Goal: Task Accomplishment & Management: Use online tool/utility

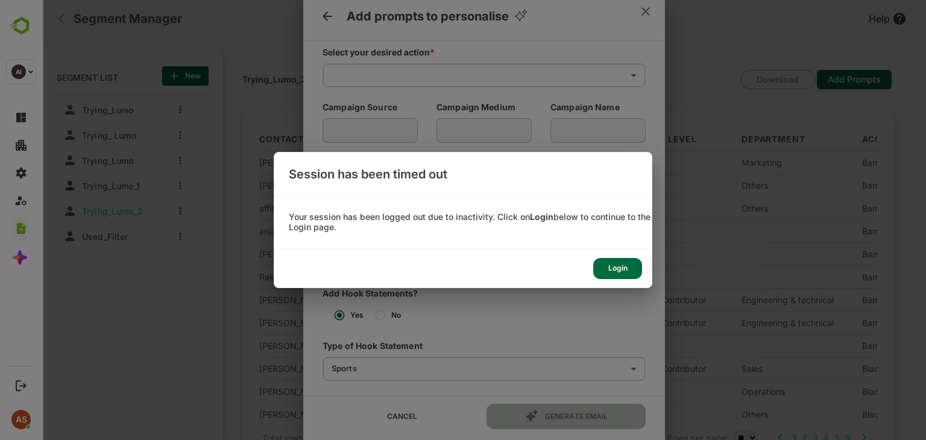
click at [615, 272] on div "Login" at bounding box center [617, 268] width 49 height 21
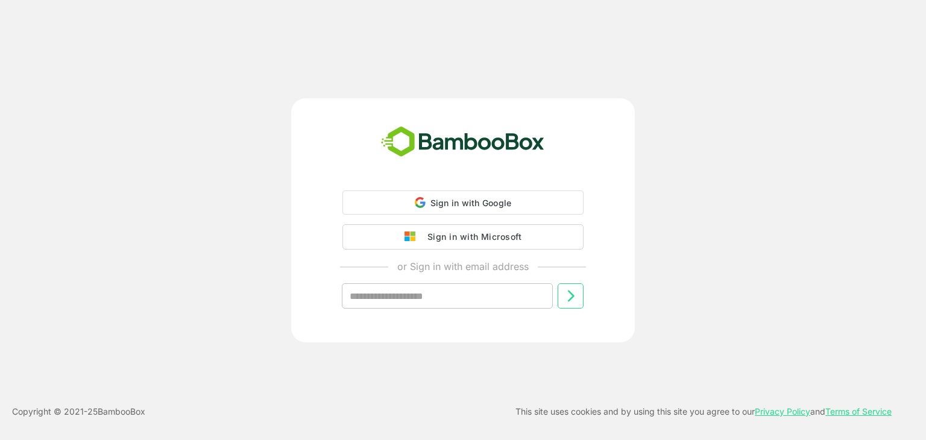
click at [504, 242] on div "Sign in with Microsoft" at bounding box center [472, 237] width 100 height 16
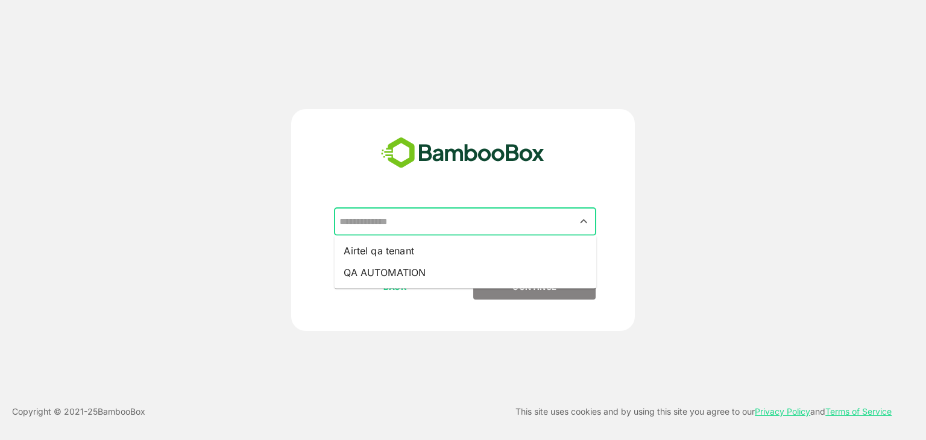
click at [467, 225] on input "text" at bounding box center [464, 221] width 257 height 23
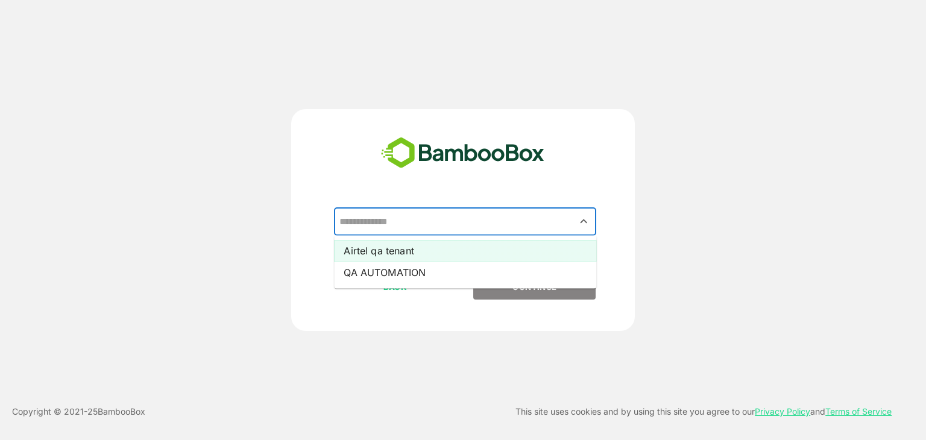
click at [437, 248] on li "Airtel qa tenant" at bounding box center [465, 251] width 262 height 22
type input "**********"
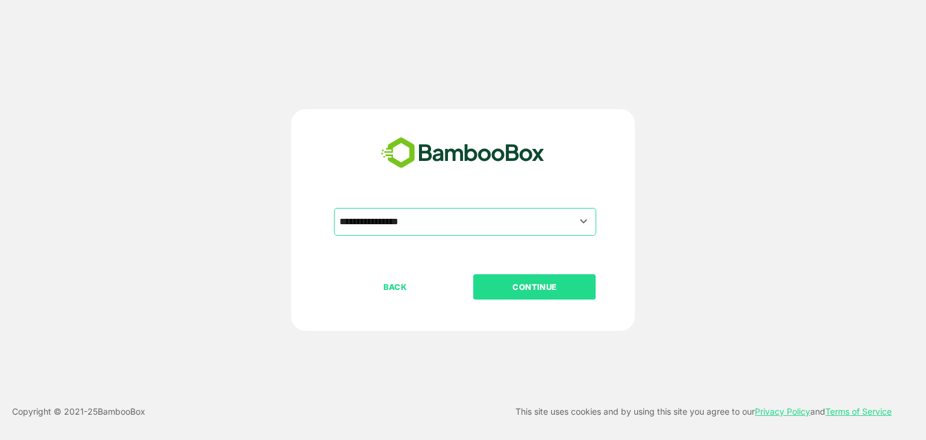
click at [572, 276] on button "CONTINUE" at bounding box center [534, 286] width 122 height 25
click at [538, 283] on p "CONTINUE" at bounding box center [535, 286] width 121 height 13
click at [529, 288] on p "CONTINUE" at bounding box center [535, 286] width 121 height 13
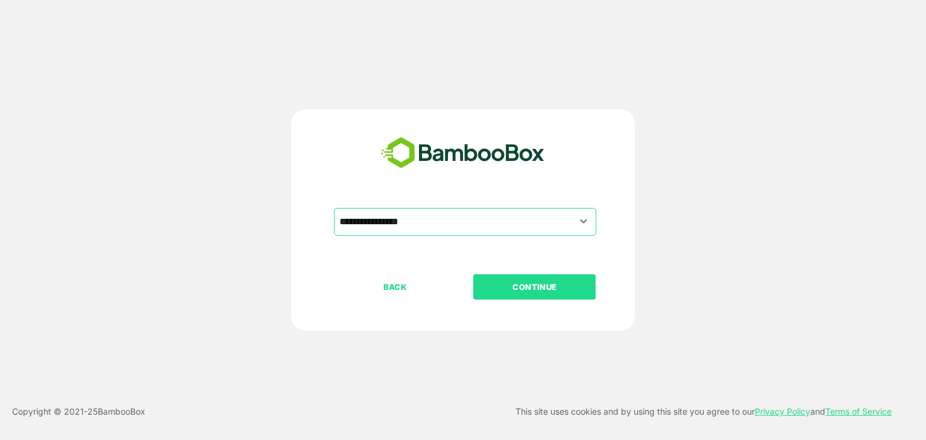
click at [529, 288] on p "CONTINUE" at bounding box center [535, 286] width 121 height 13
click at [514, 296] on button "CONTINUE" at bounding box center [534, 286] width 122 height 25
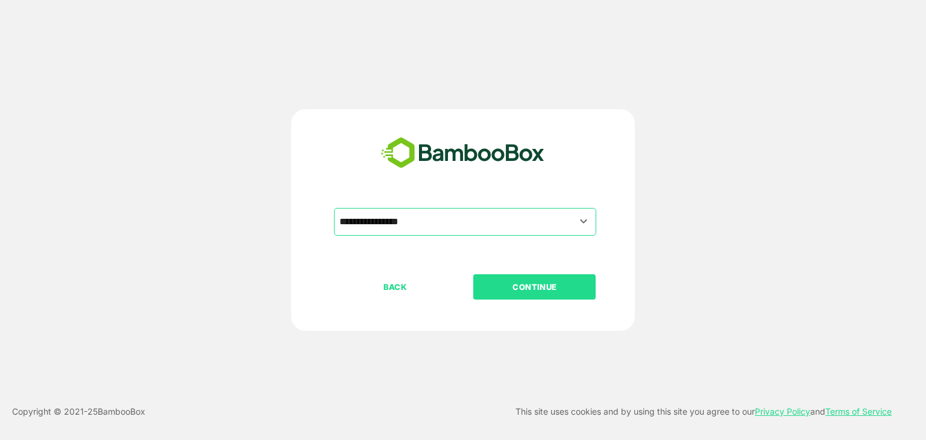
click at [514, 296] on button "CONTINUE" at bounding box center [534, 286] width 122 height 25
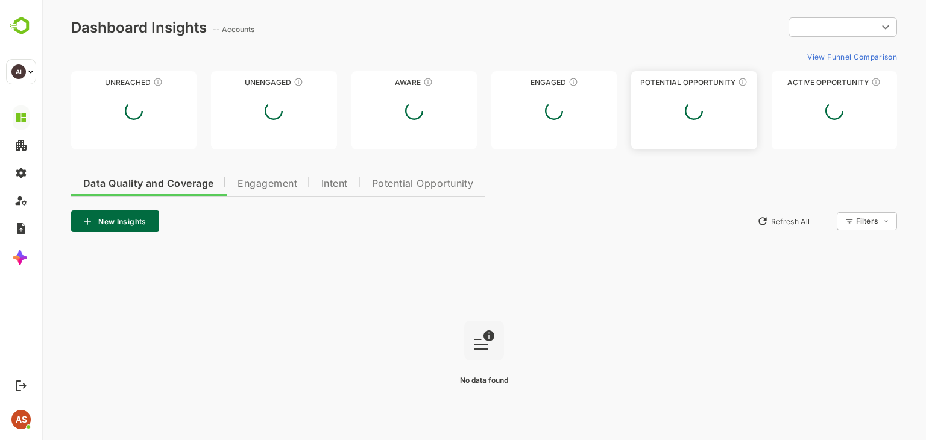
type input "**********"
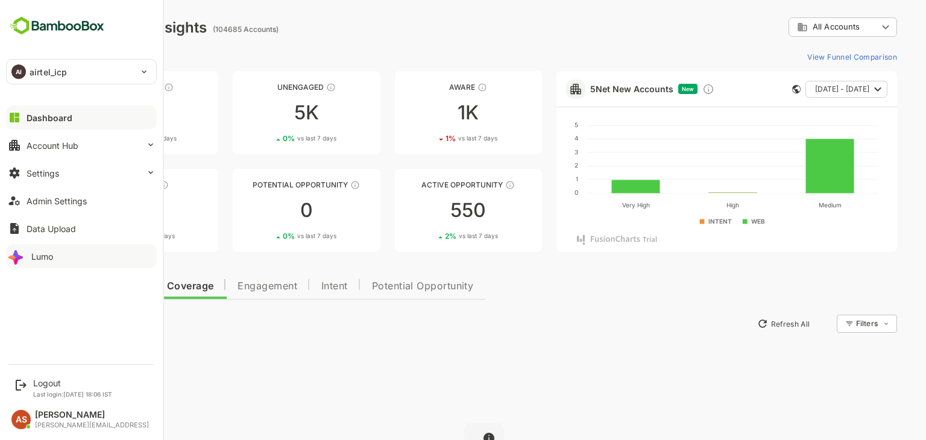
click at [27, 256] on button "Lumo" at bounding box center [81, 256] width 151 height 24
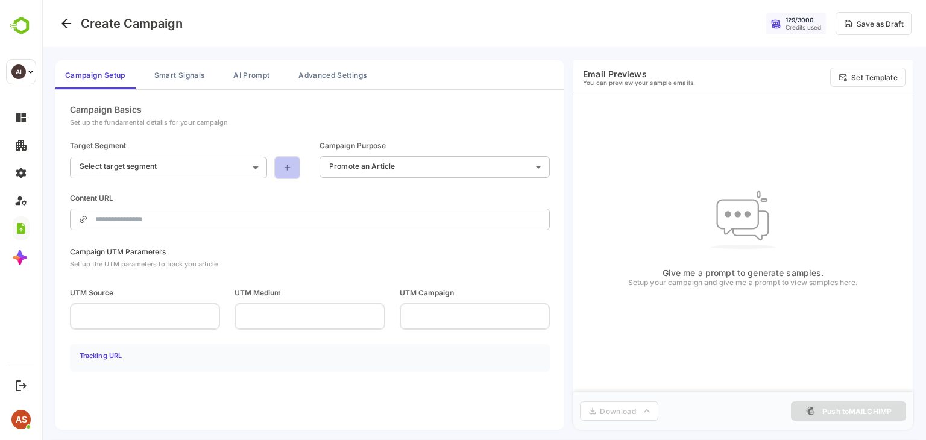
click at [293, 169] on link at bounding box center [287, 167] width 26 height 23
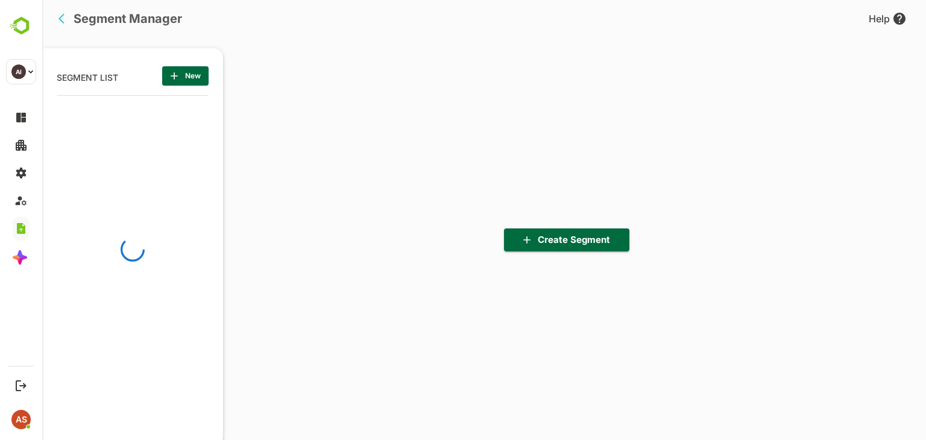
scroll to position [305, 149]
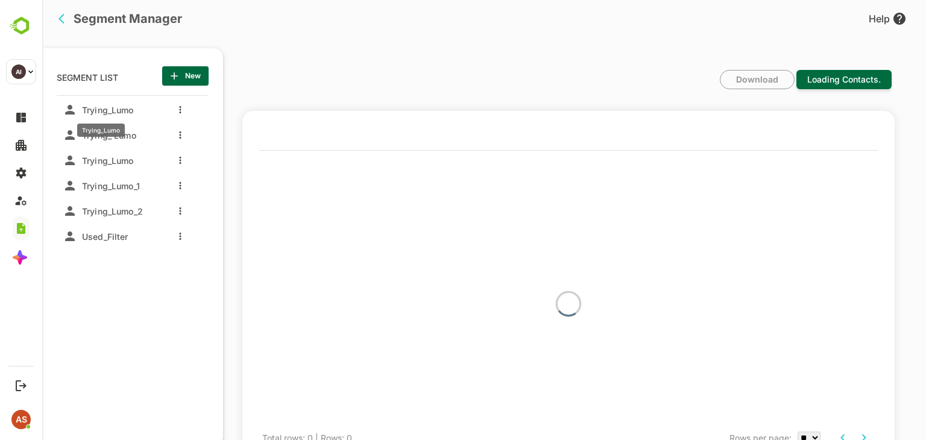
click at [124, 112] on span "Trying_Lumo" at bounding box center [105, 110] width 57 height 10
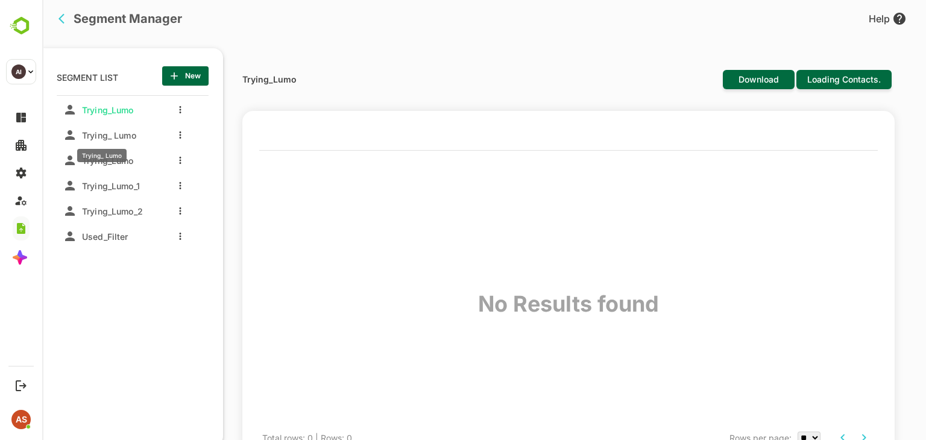
click at [122, 136] on span "Trying_ Lumo" at bounding box center [106, 135] width 59 height 10
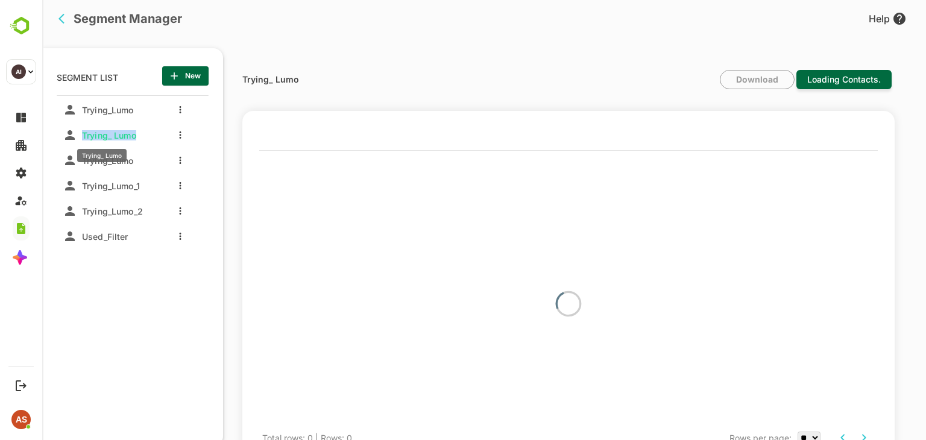
click at [122, 136] on span "Trying_ Lumo" at bounding box center [106, 135] width 59 height 10
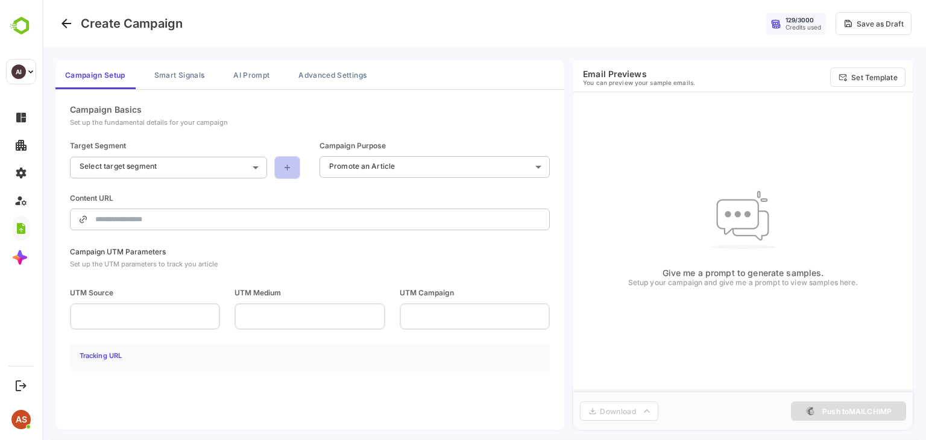
click at [285, 167] on icon at bounding box center [287, 168] width 10 height 10
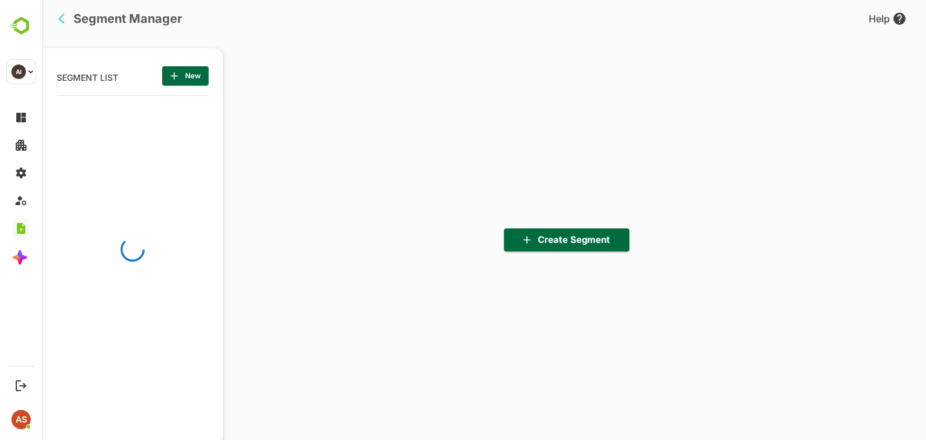
scroll to position [305, 149]
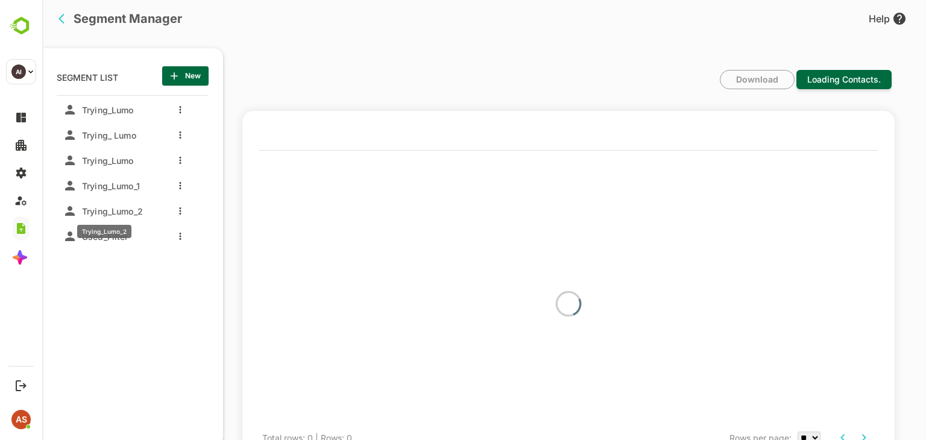
click at [125, 210] on span "Trying_Lumo_2" at bounding box center [110, 211] width 66 height 10
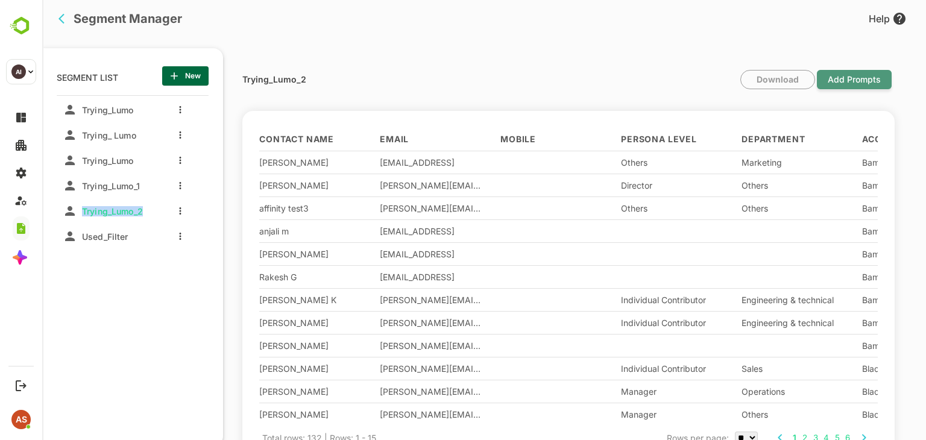
click at [847, 73] on span "Add Prompts" at bounding box center [854, 80] width 65 height 28
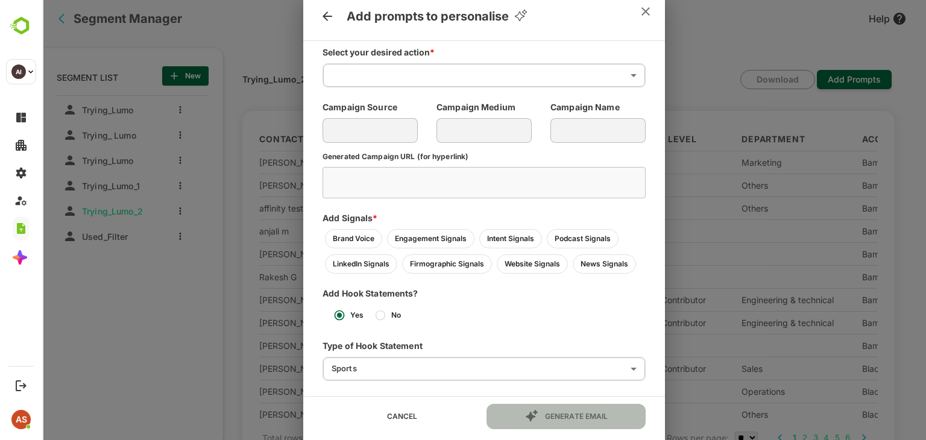
click at [444, 326] on div "Add Hook Statements? Yes No Type of Hook Statement Sports ****** ​" at bounding box center [484, 327] width 323 height 107
click at [482, 182] on textarea at bounding box center [484, 182] width 306 height 11
click at [450, 72] on body "Segment Manager Help SEGMENT LIST New listTitle Trying_Lumo Trying_ Lumo Trying…" at bounding box center [484, 220] width 884 height 440
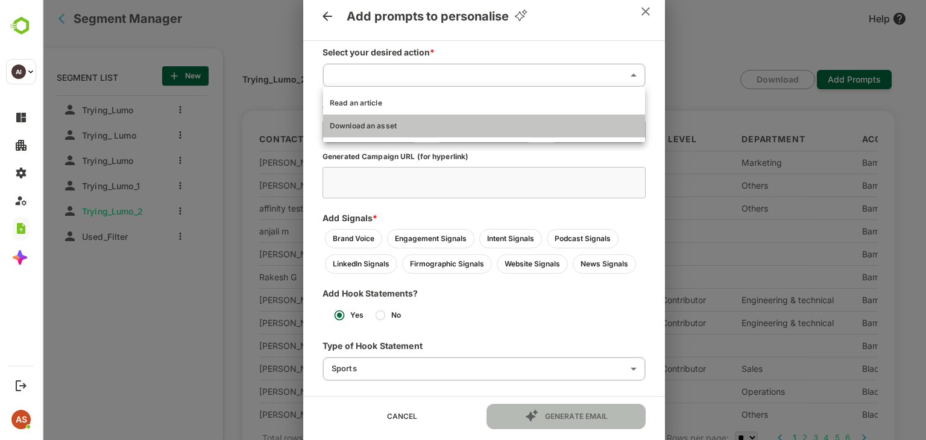
click at [426, 125] on li "Download an asset" at bounding box center [484, 126] width 322 height 23
type input "**********"
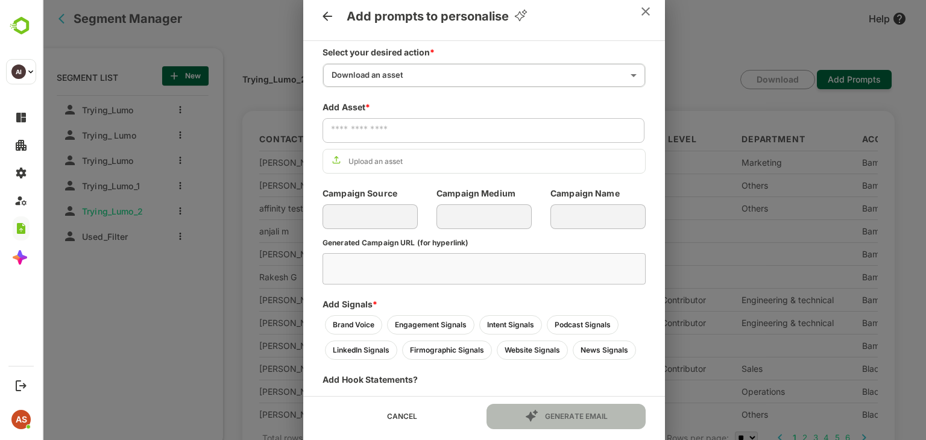
click at [355, 160] on div "Upload an asset" at bounding box center [376, 161] width 54 height 9
click at [42, 0] on input "Upload an asset" at bounding box center [42, 0] width 0 height 0
click at [636, 159] on icon at bounding box center [636, 161] width 10 height 10
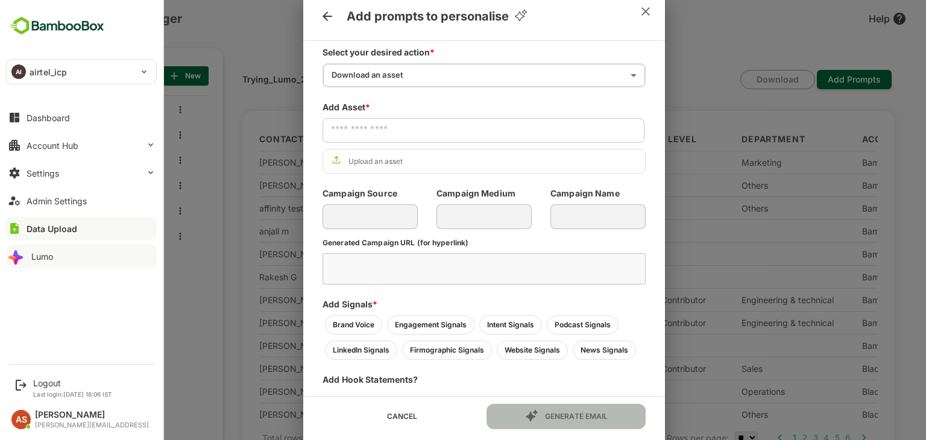
click at [46, 256] on div "Lumo" at bounding box center [42, 256] width 22 height 10
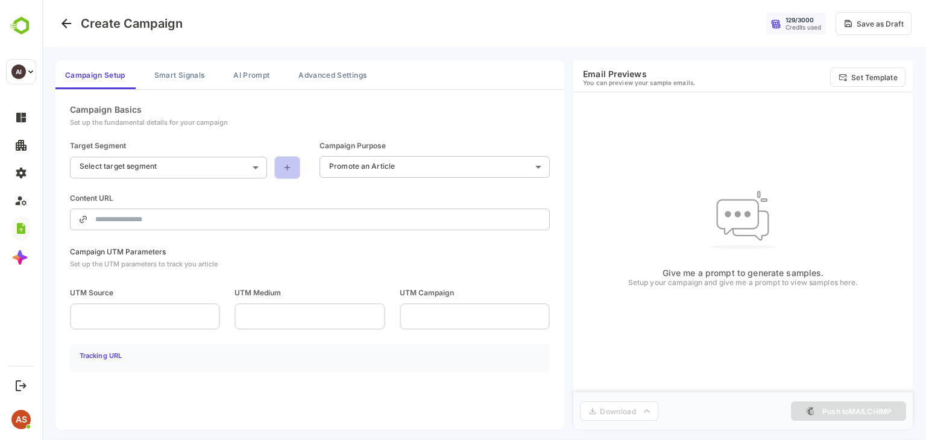
click at [282, 163] on icon at bounding box center [287, 168] width 10 height 10
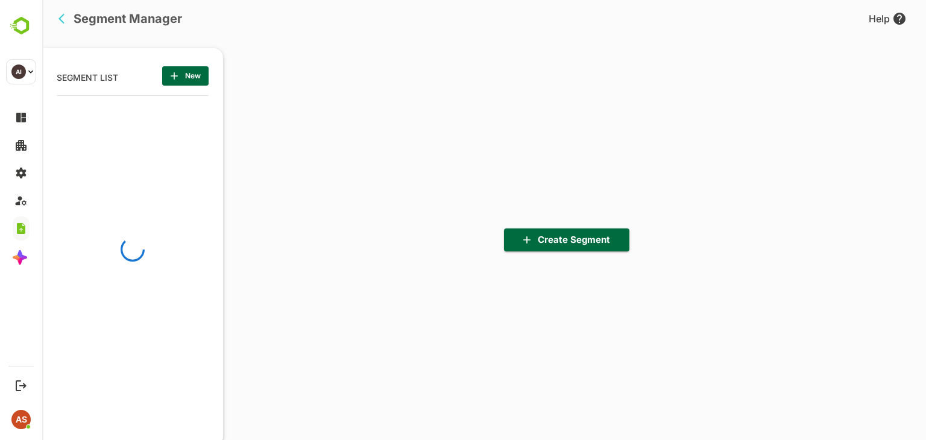
scroll to position [305, 149]
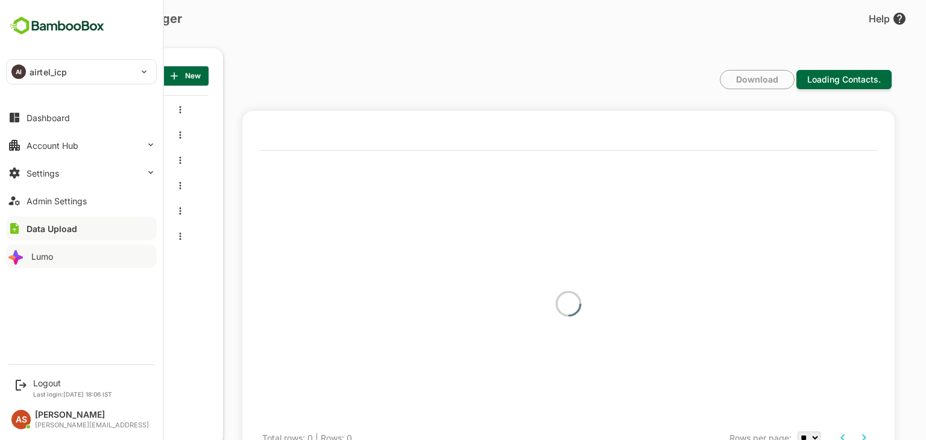
click at [38, 247] on button "Lumo" at bounding box center [81, 256] width 151 height 24
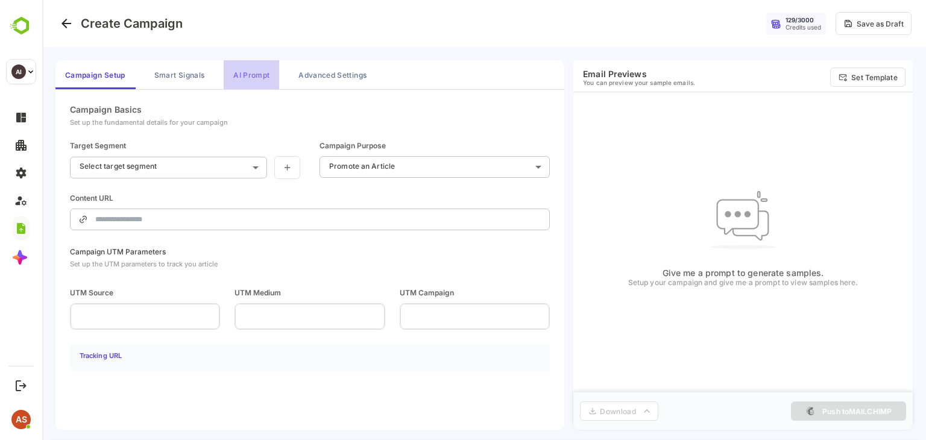
click at [248, 78] on button "AI Prompt" at bounding box center [251, 74] width 55 height 29
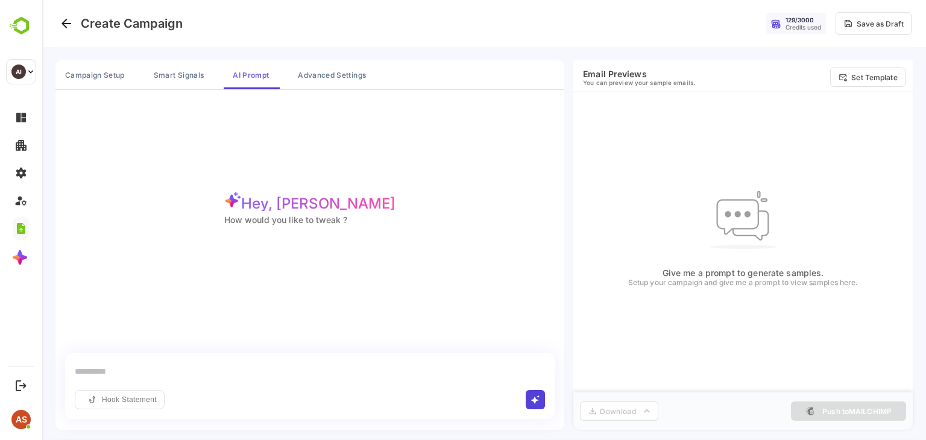
scroll to position [2, 0]
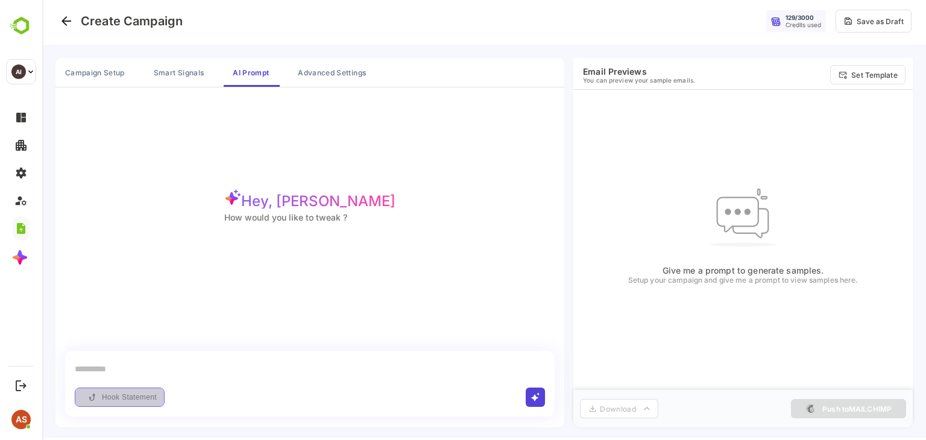
click at [113, 399] on button "Hook Statement" at bounding box center [120, 397] width 90 height 19
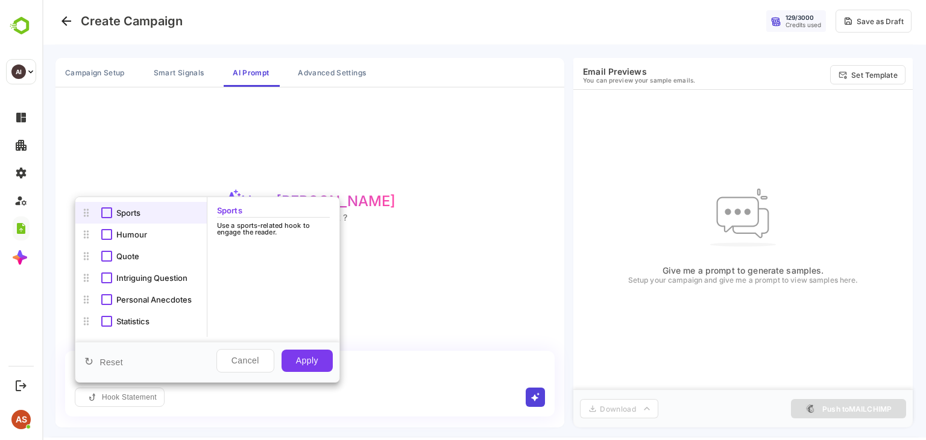
click at [256, 150] on div at bounding box center [484, 218] width 884 height 440
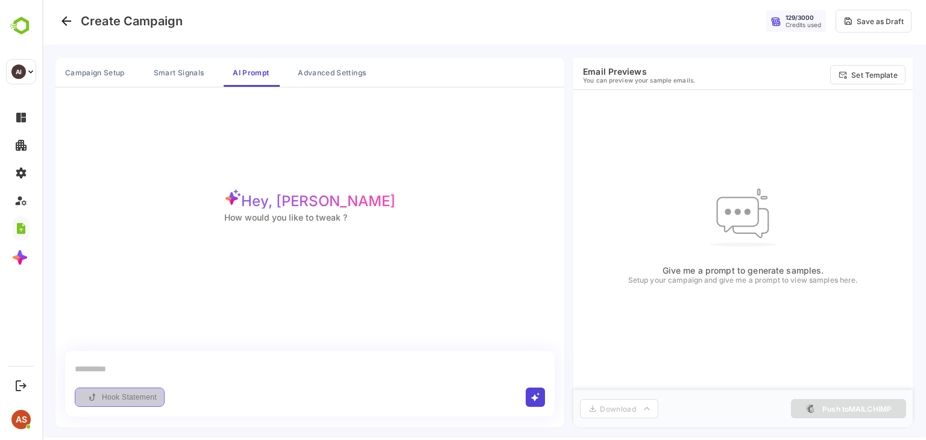
click at [133, 391] on button "Hook Statement" at bounding box center [120, 397] width 90 height 19
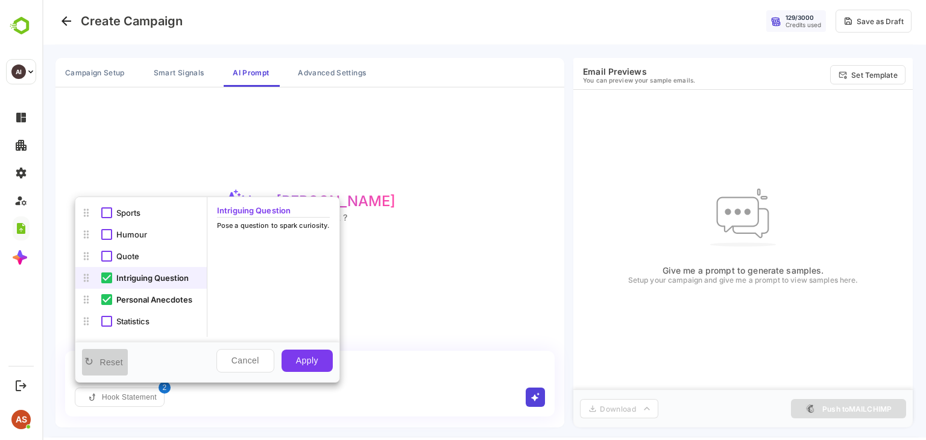
click at [106, 353] on button "↻ Reset" at bounding box center [105, 362] width 46 height 27
click at [264, 295] on div "Intriguing Question Pose a question to spark curiosity." at bounding box center [273, 267] width 132 height 140
click at [403, 172] on div at bounding box center [484, 218] width 884 height 440
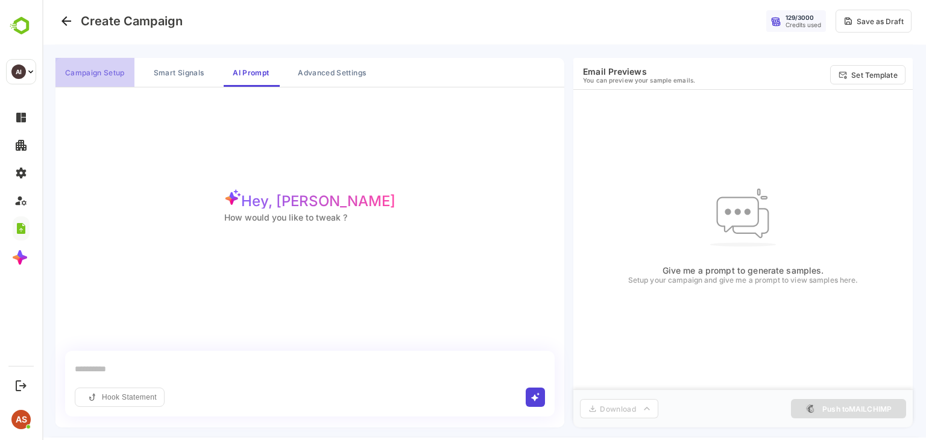
click at [110, 70] on button "Campaign Setup" at bounding box center [94, 72] width 79 height 29
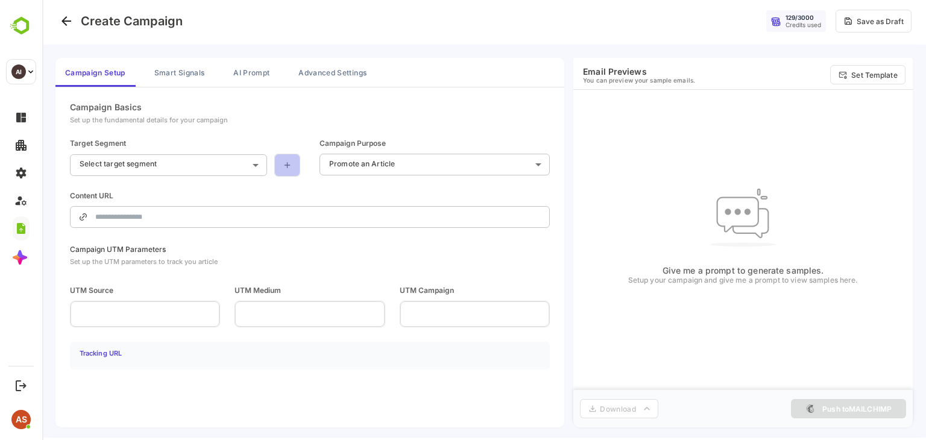
click at [299, 160] on link at bounding box center [287, 165] width 26 height 23
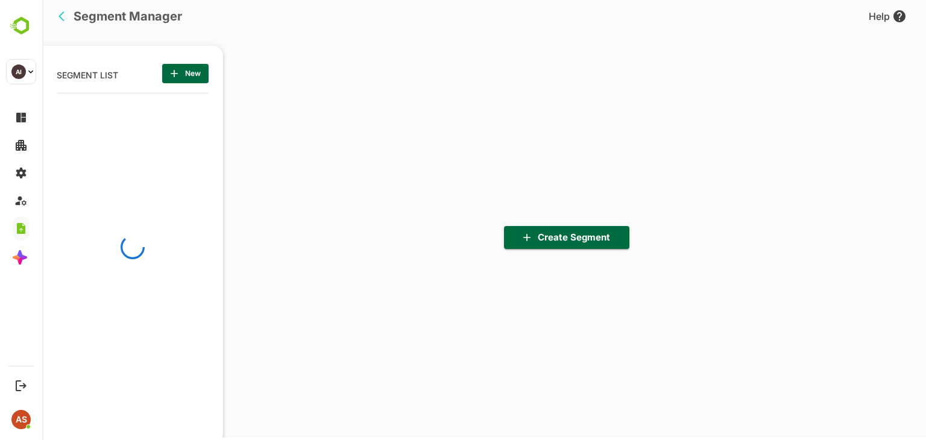
scroll to position [305, 149]
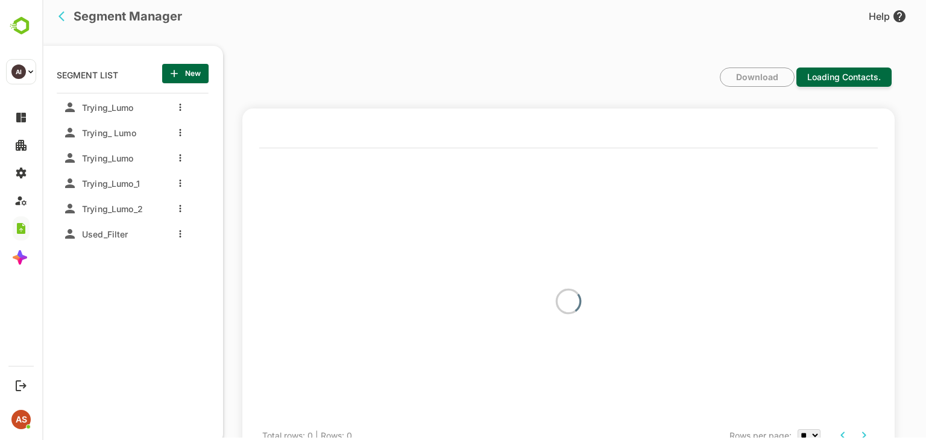
click at [113, 192] on div "Trying_Lumo_1" at bounding box center [105, 183] width 84 height 19
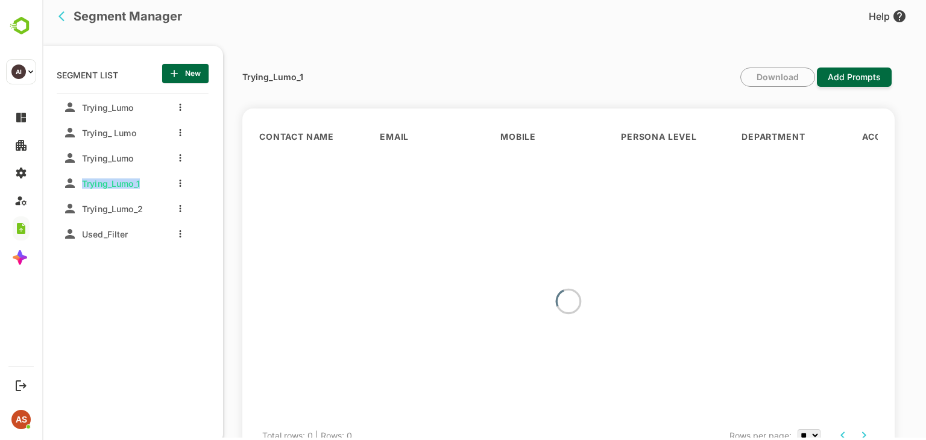
click at [113, 192] on div "Trying_Lumo_1" at bounding box center [105, 183] width 84 height 19
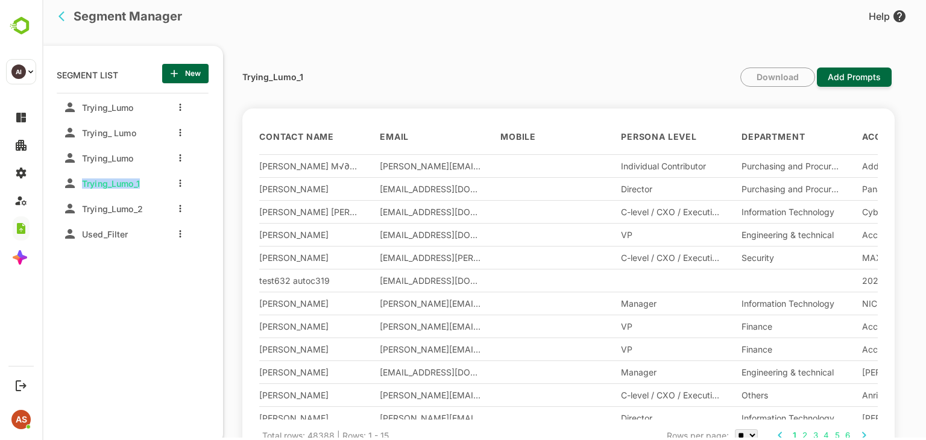
scroll to position [75, 0]
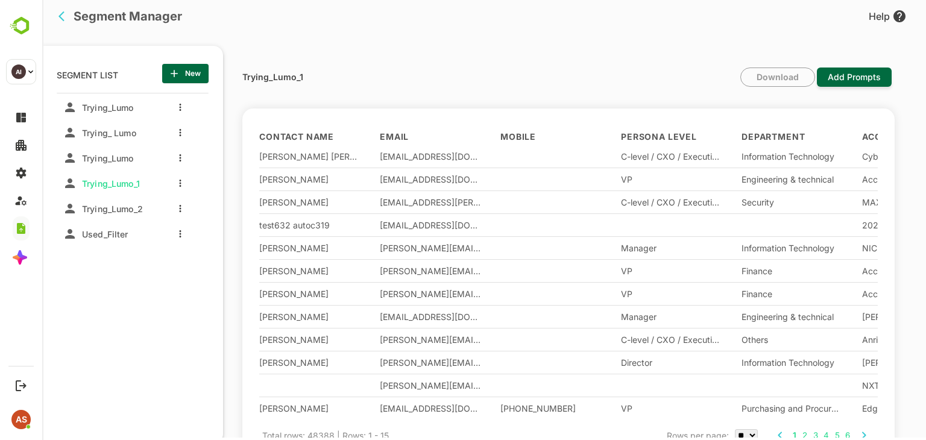
click at [444, 84] on div "Trying_Lumo_1 Download Add Prompts" at bounding box center [566, 88] width 649 height 41
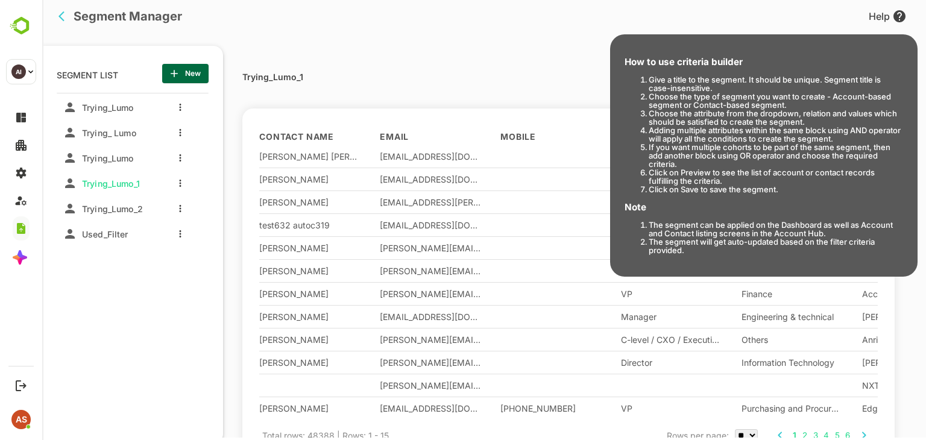
click at [874, 20] on div "Help" at bounding box center [888, 16] width 38 height 14
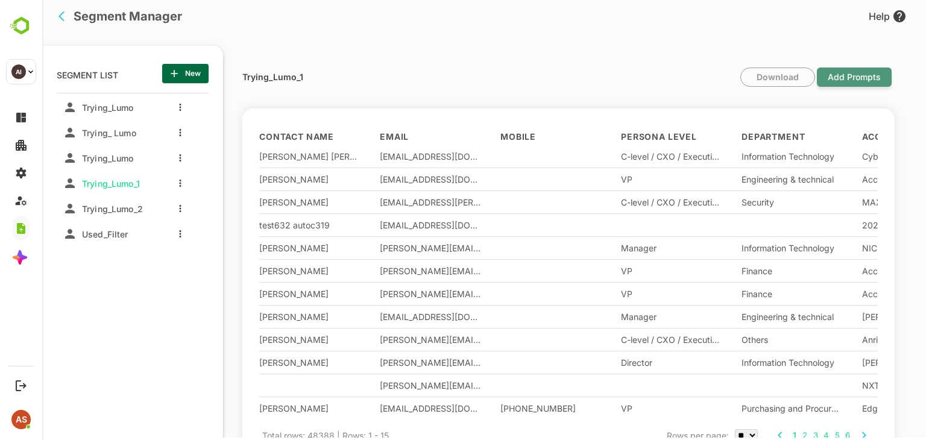
click at [833, 81] on span "Add Prompts" at bounding box center [854, 77] width 65 height 28
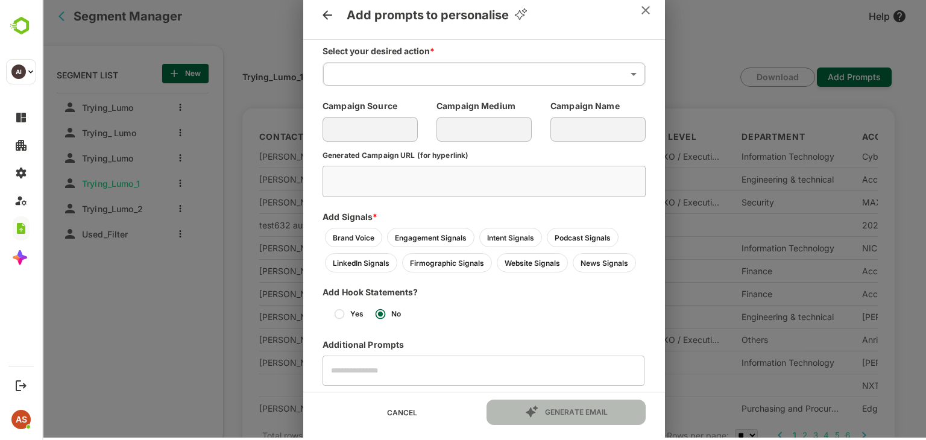
drag, startPoint x: 517, startPoint y: 16, endPoint x: 528, endPoint y: 15, distance: 10.3
click at [528, 15] on div "Add prompts to personalise" at bounding box center [484, 15] width 343 height 29
click at [651, 16] on icon "close" at bounding box center [646, 10] width 14 height 14
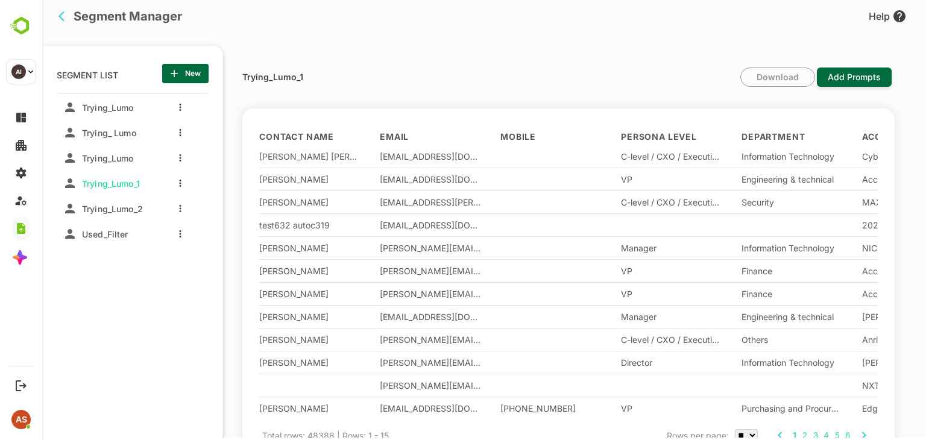
click at [105, 75] on p "SEGMENT LIST" at bounding box center [88, 73] width 62 height 19
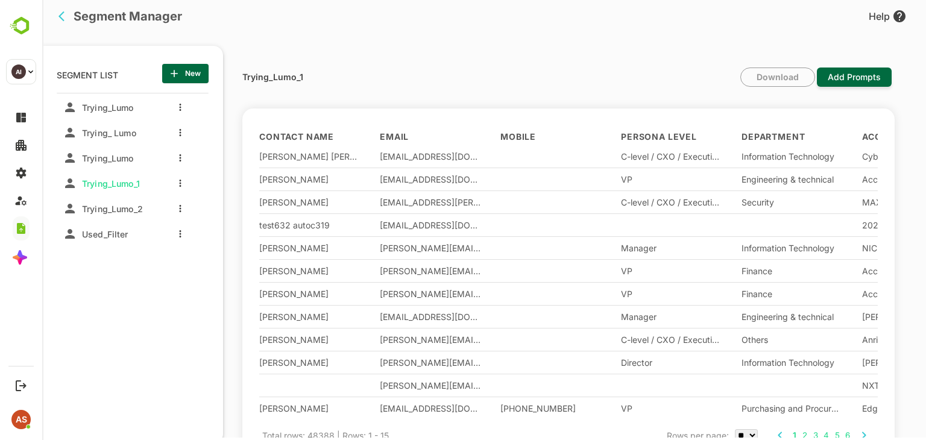
click at [394, 22] on div "Segment Manager Help" at bounding box center [474, 19] width 865 height 24
click at [62, 19] on icon "back" at bounding box center [61, 16] width 6 height 10
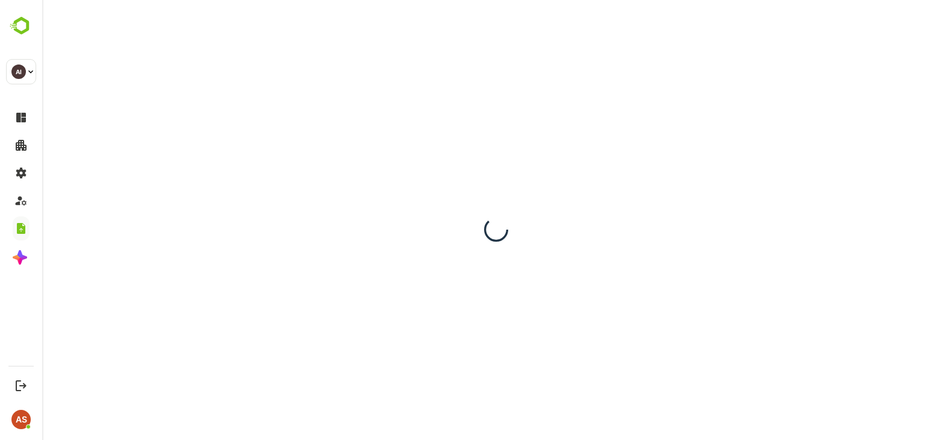
scroll to position [0, 0]
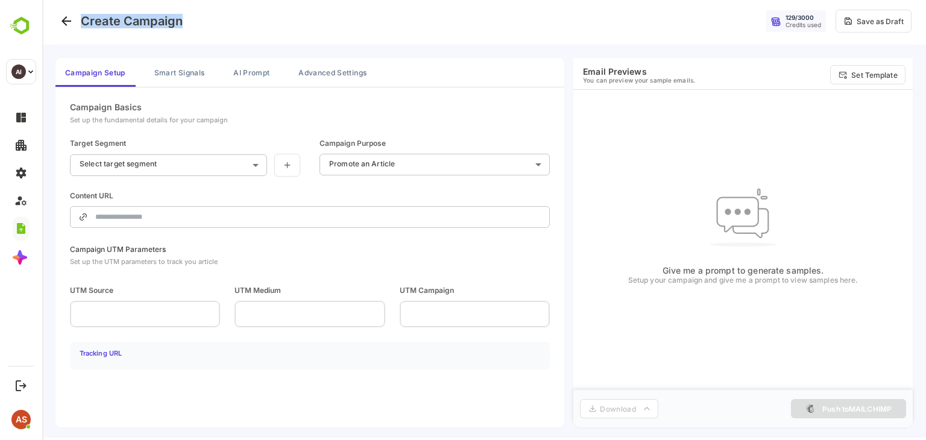
drag, startPoint x: 82, startPoint y: 18, endPoint x: 201, endPoint y: 24, distance: 118.9
click at [201, 24] on div "Create Campaign 129 / 3000 Credits used Save as Draft" at bounding box center [484, 21] width 884 height 47
copy h4 "Create Campaign"
click at [546, 115] on div "**********" at bounding box center [310, 165] width 480 height 126
click at [184, 69] on button "Smart Signals" at bounding box center [179, 72] width 69 height 29
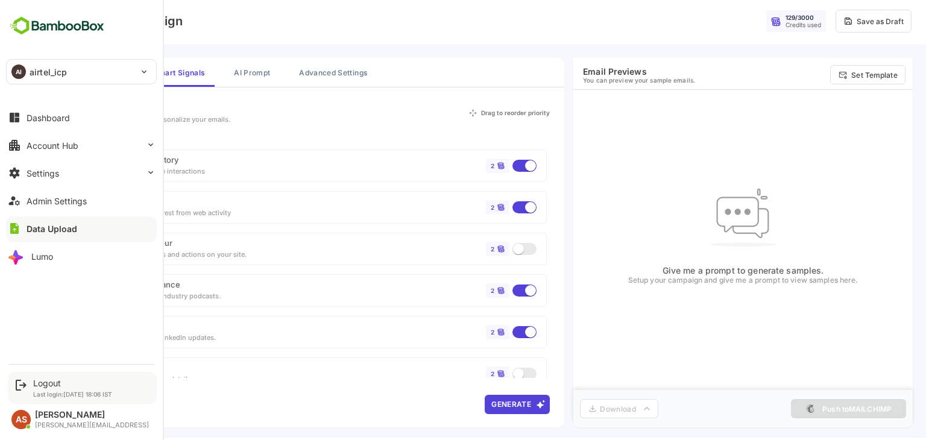
click at [20, 388] on icon at bounding box center [21, 385] width 14 height 14
click at [58, 386] on div "Logout" at bounding box center [72, 383] width 79 height 10
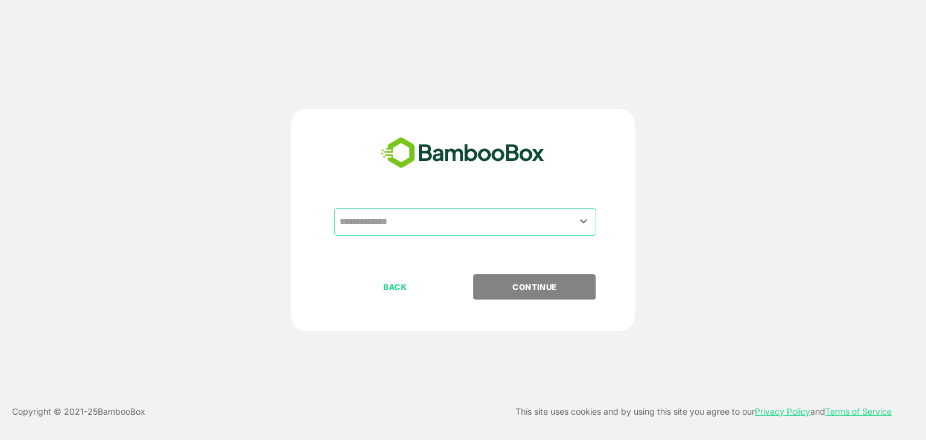
click at [412, 227] on input "text" at bounding box center [464, 221] width 257 height 23
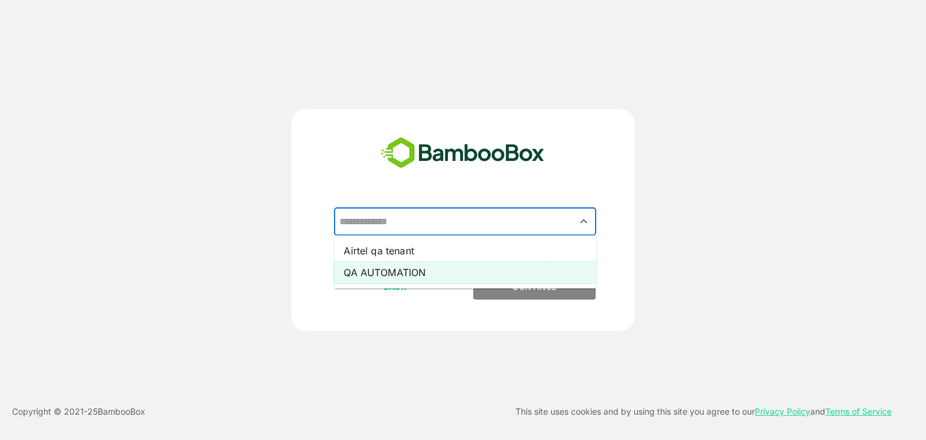
click at [402, 279] on li "QA AUTOMATION" at bounding box center [465, 273] width 262 height 22
type input "**********"
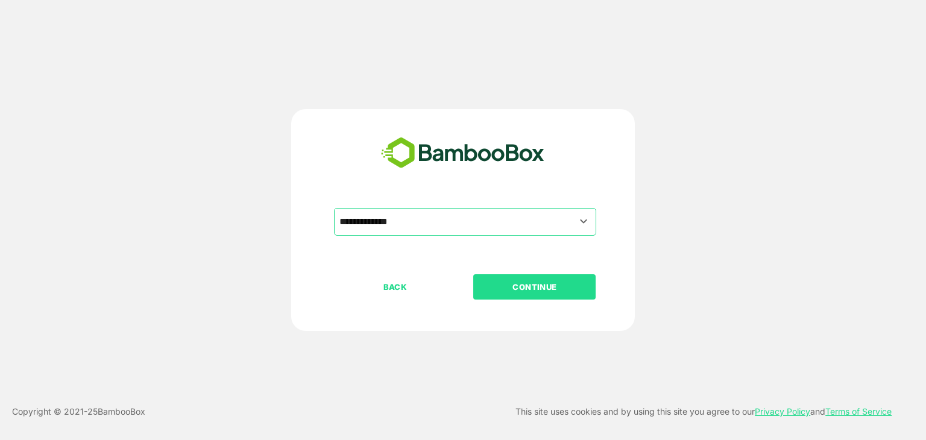
click at [502, 283] on p "CONTINUE" at bounding box center [535, 286] width 121 height 13
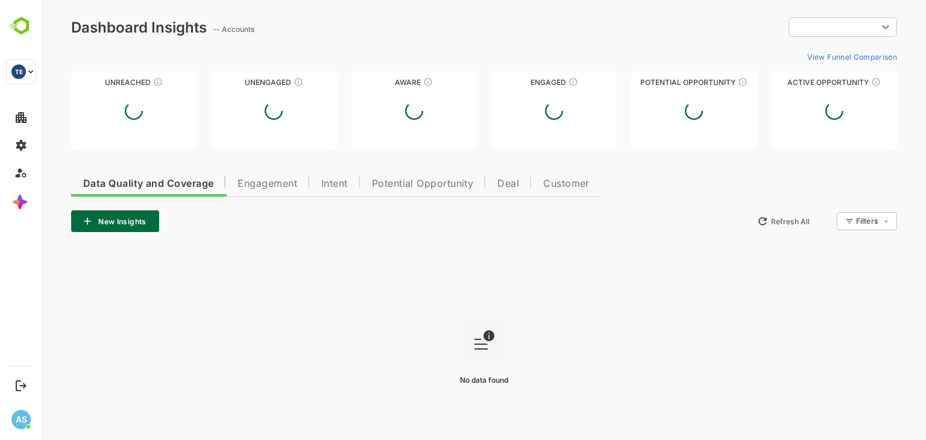
type input "**********"
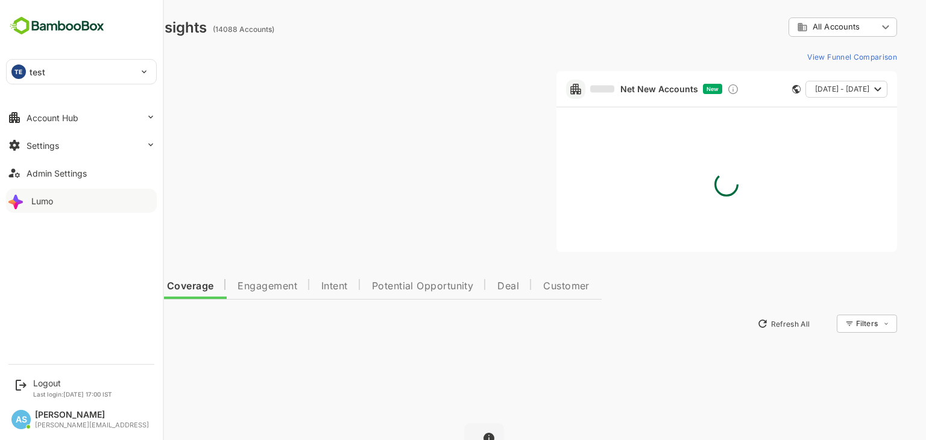
click at [49, 196] on div "Lumo" at bounding box center [42, 201] width 22 height 10
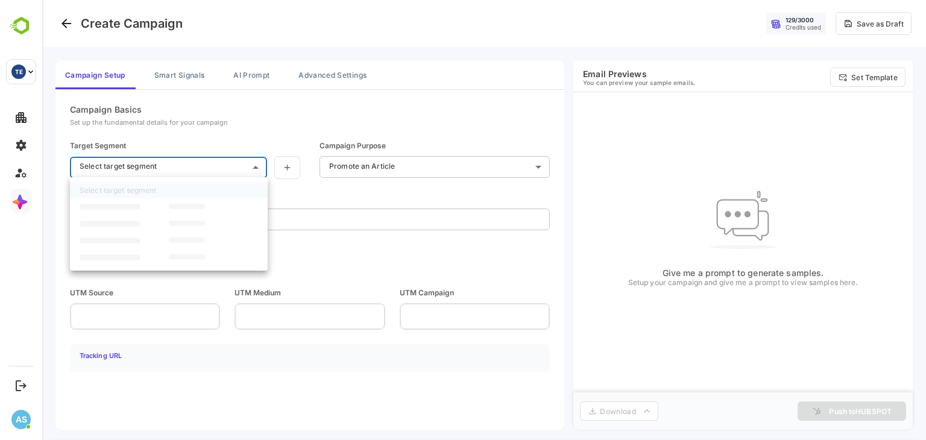
click at [200, 166] on body "**********" at bounding box center [484, 220] width 884 height 440
click at [183, 76] on div at bounding box center [484, 220] width 884 height 440
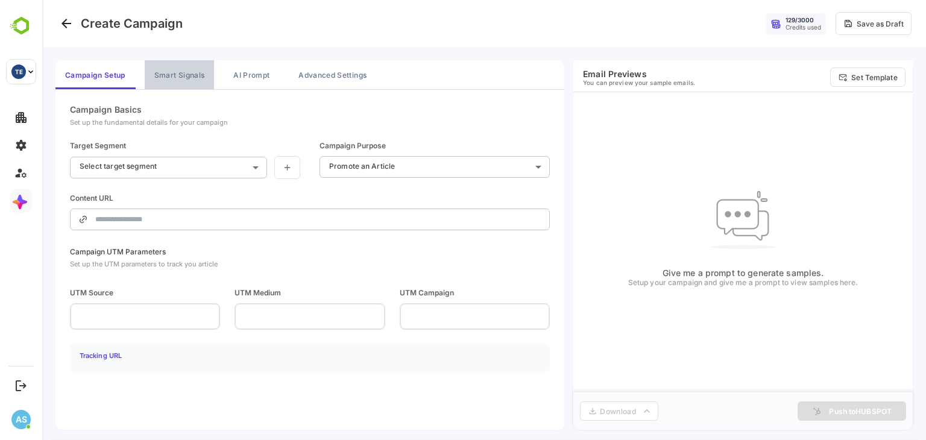
click at [183, 76] on button "Smart Signals" at bounding box center [179, 74] width 69 height 29
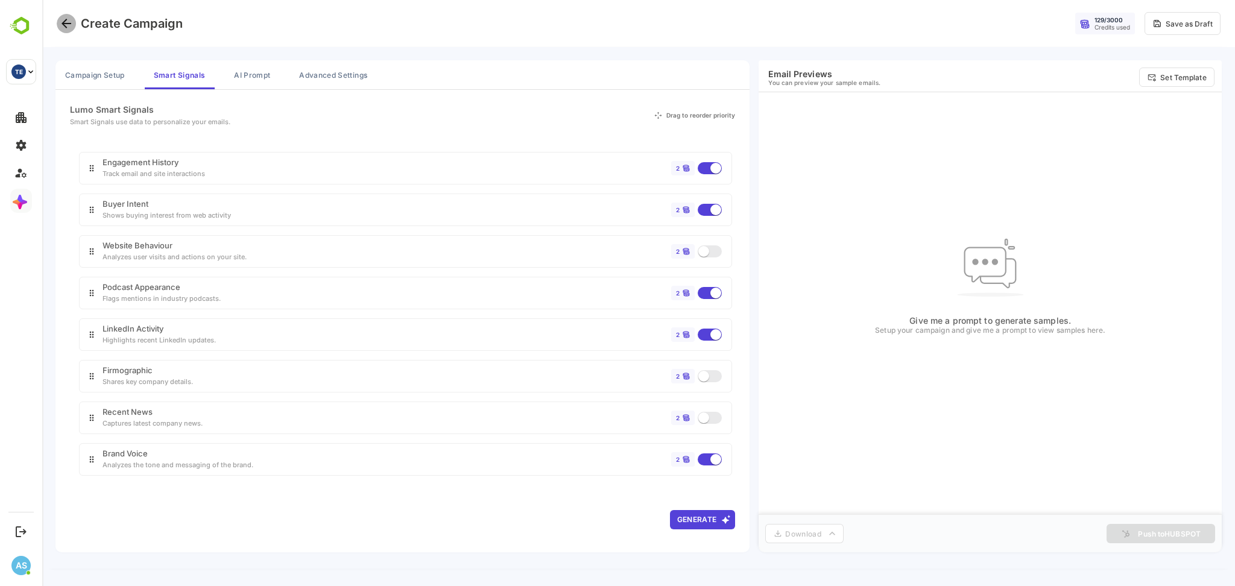
click at [69, 22] on icon "Go back" at bounding box center [66, 23] width 14 height 14
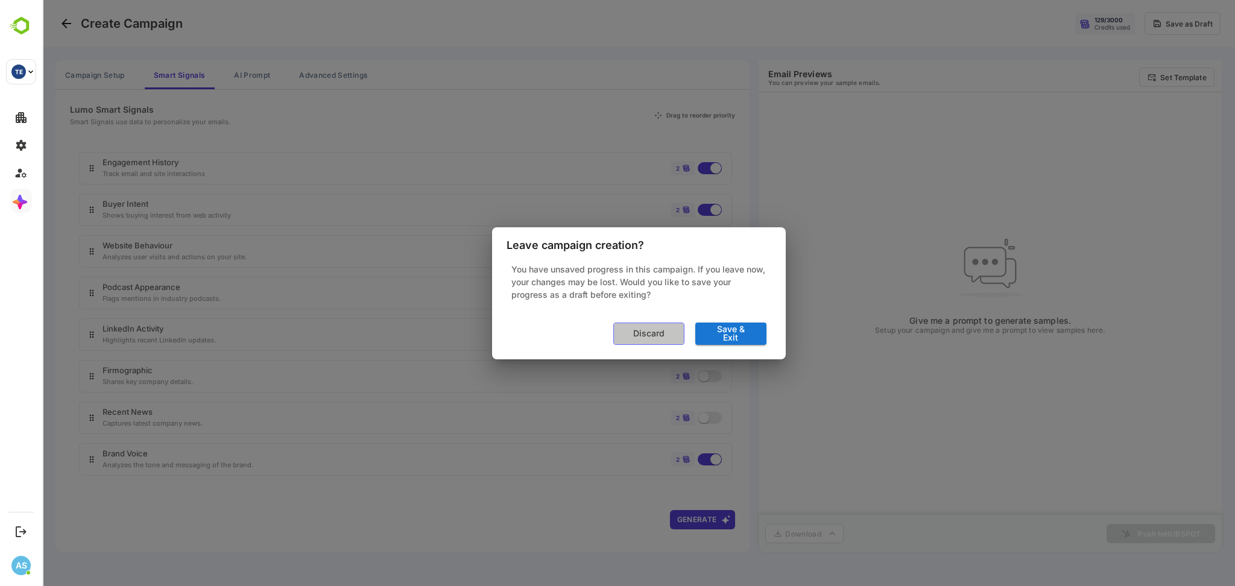
click at [677, 335] on button "Discard" at bounding box center [648, 334] width 71 height 22
